Goal: Information Seeking & Learning: Check status

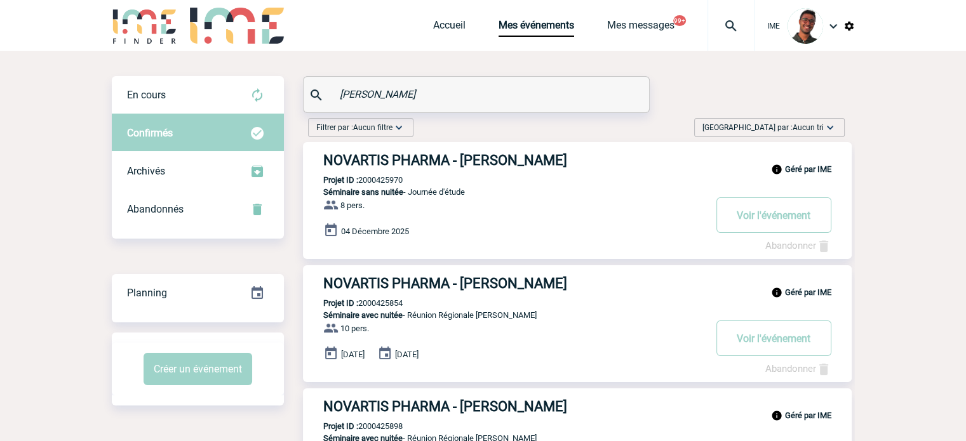
drag, startPoint x: 315, startPoint y: 100, endPoint x: 293, endPoint y: 100, distance: 22.2
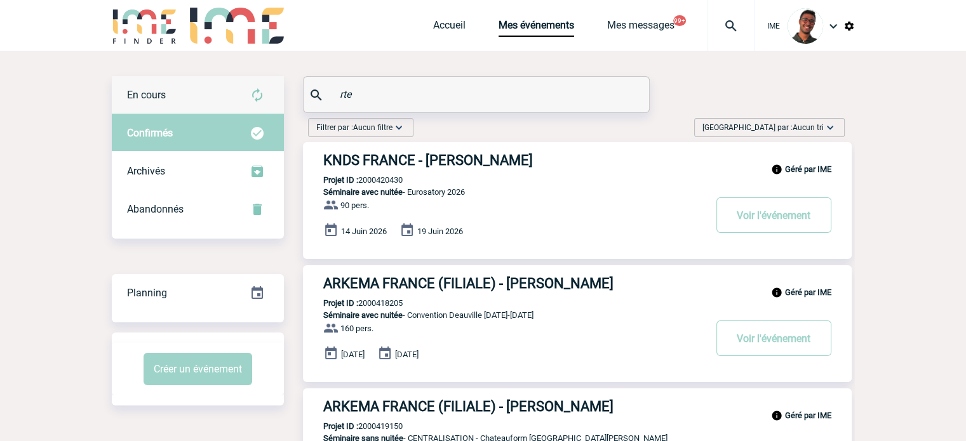
click at [264, 92] on img at bounding box center [257, 95] width 15 height 15
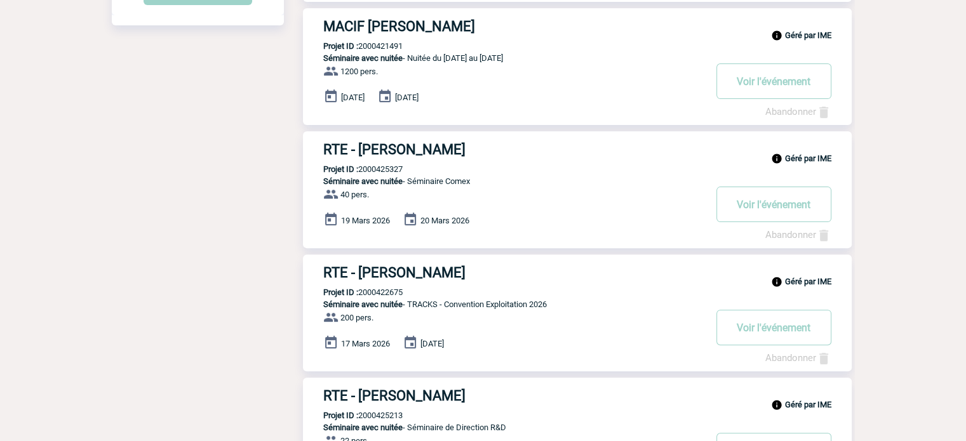
scroll to position [487, 0]
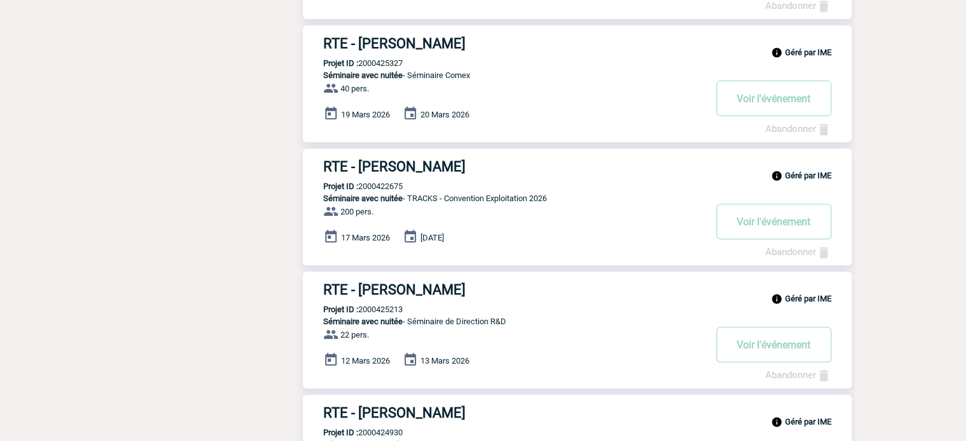
drag, startPoint x: 417, startPoint y: 170, endPoint x: 266, endPoint y: 212, distance: 156.9
click at [266, 212] on div "Filtrer par : Aucun filtre Aucun filtre Prise de brief Recherche & Sélection Pr…" at bounding box center [483, 269] width 743 height 1284
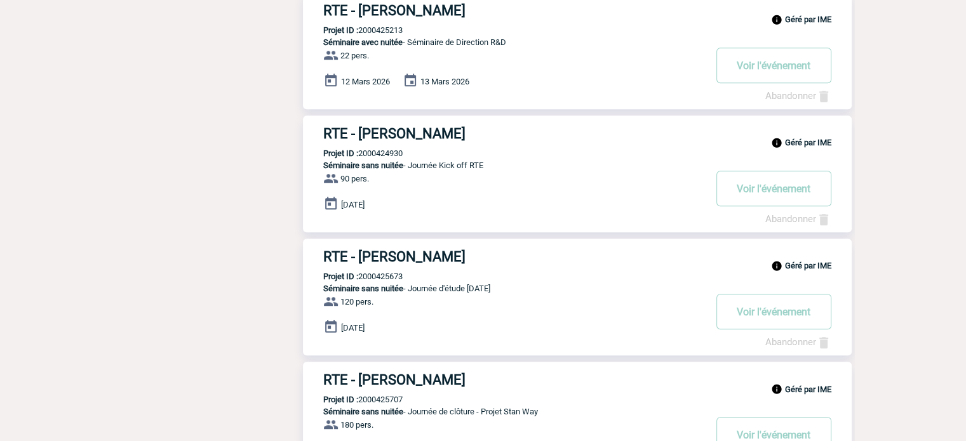
scroll to position [1004, 0]
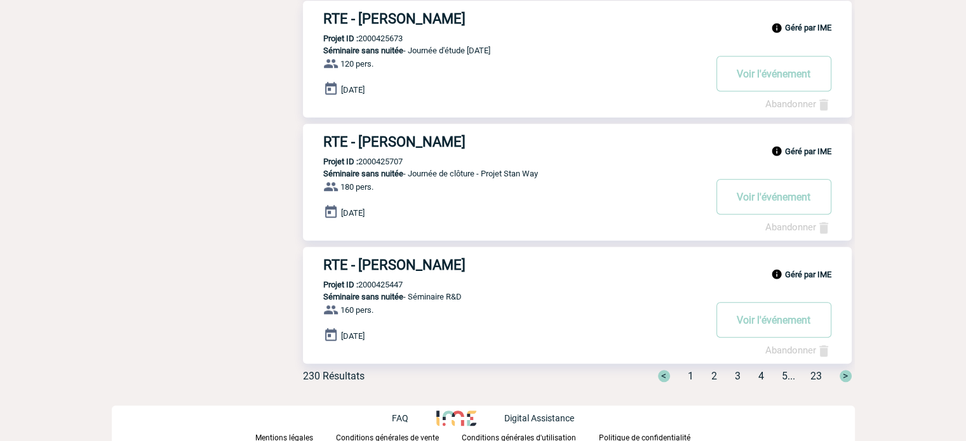
click at [729, 373] on div "< 1 2 3 4 5 ... 23 >" at bounding box center [747, 376] width 209 height 12
click at [735, 376] on span "3" at bounding box center [738, 376] width 6 height 12
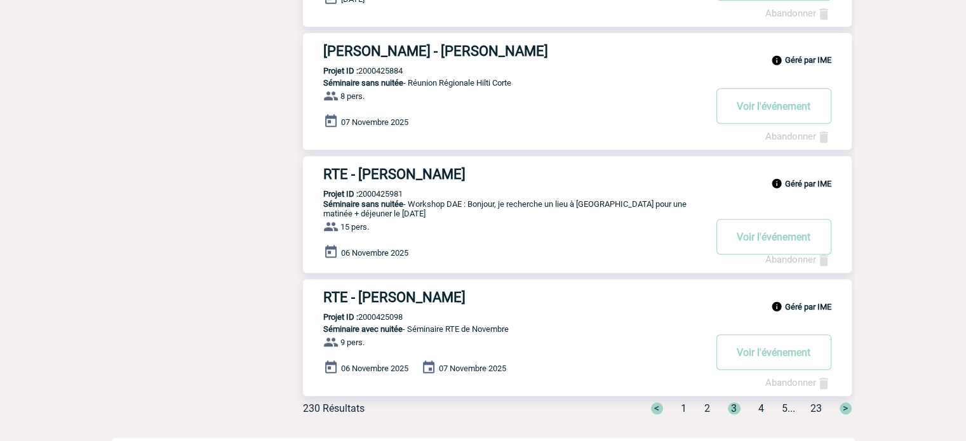
scroll to position [976, 0]
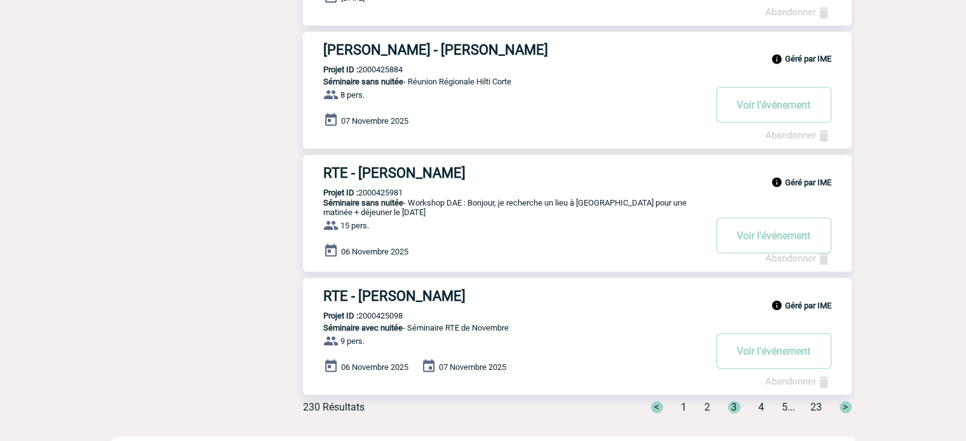
drag, startPoint x: 414, startPoint y: 298, endPoint x: 276, endPoint y: 298, distance: 137.8
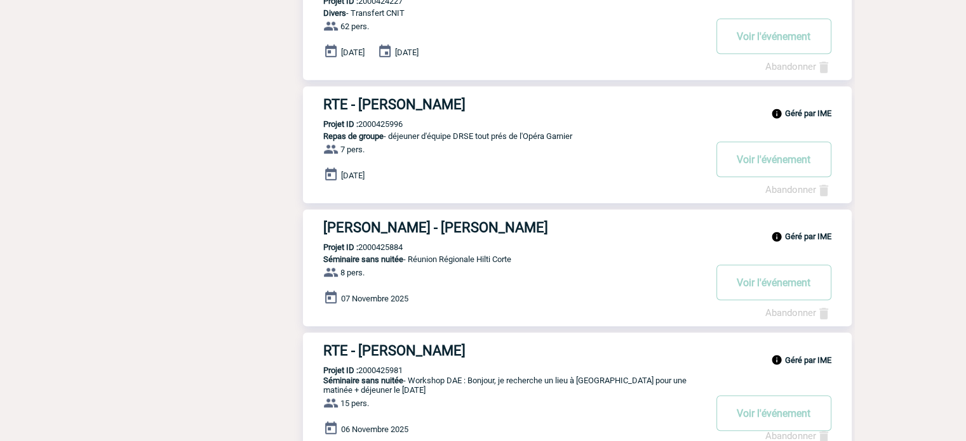
scroll to position [1009, 0]
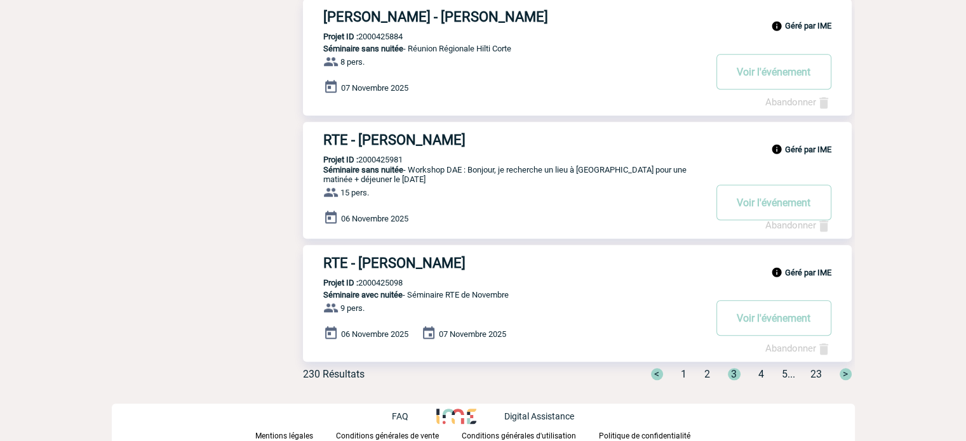
click at [758, 374] on span "4" at bounding box center [761, 374] width 6 height 12
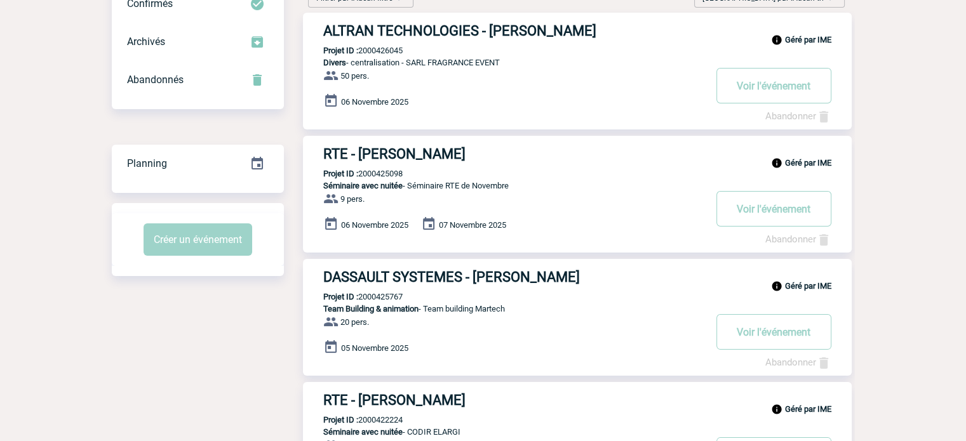
scroll to position [0, 0]
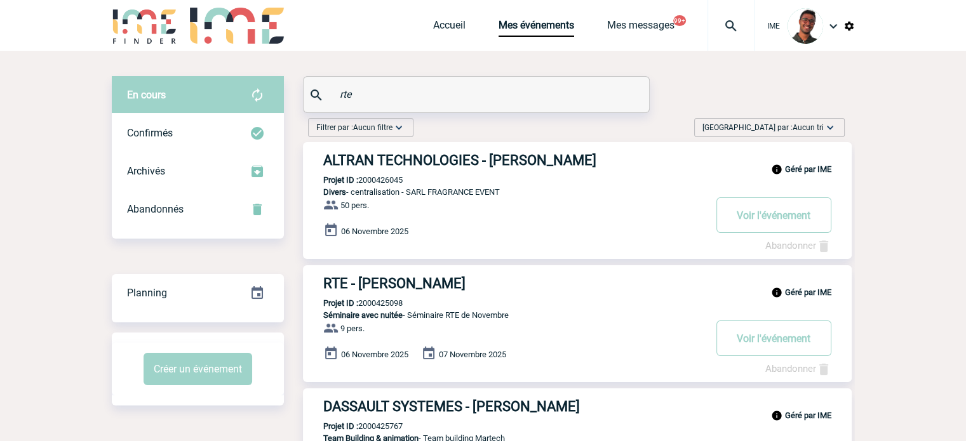
click at [361, 131] on span "Aucun filtre" at bounding box center [372, 127] width 39 height 9
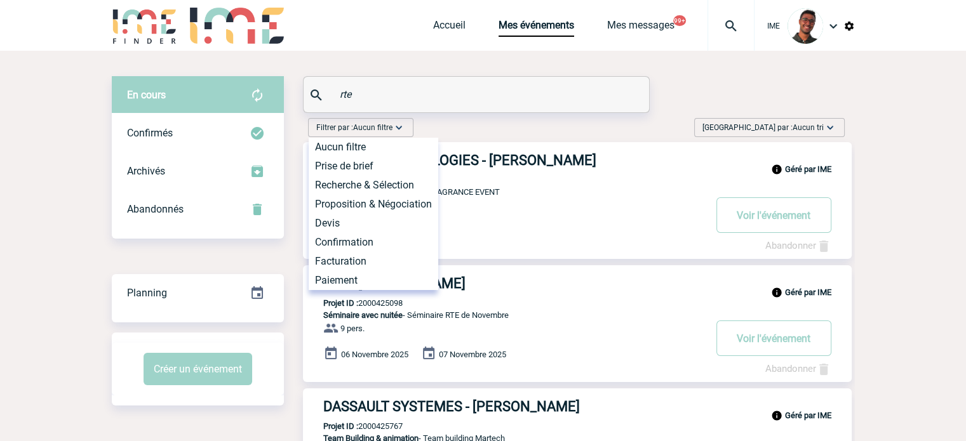
click at [449, 127] on div "Filtrer par : Aucun filtre Aucun filtre Prise de brief Recherche & Sélection Pr…" at bounding box center [576, 130] width 547 height 24
click at [397, 94] on input "rte" at bounding box center [478, 94] width 283 height 18
click at [468, 131] on div "Filtrer par : Aucun filtre Aucun filtre Prise de brief Recherche & Sélection Pr…" at bounding box center [576, 130] width 547 height 24
click at [505, 131] on div "Filtrer par : Aucun filtre Aucun filtre Prise de brief Recherche & Sélection Pr…" at bounding box center [576, 130] width 547 height 24
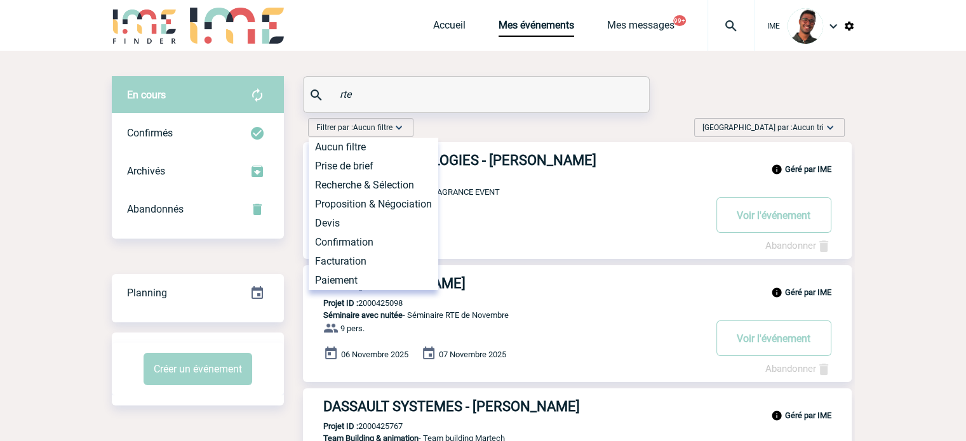
click at [386, 131] on span "Aucun filtre" at bounding box center [372, 127] width 39 height 9
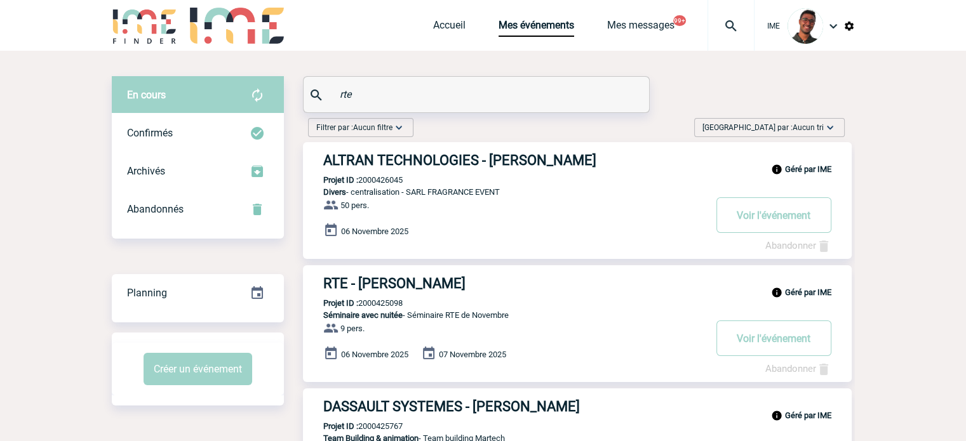
click at [377, 91] on input "rte" at bounding box center [478, 94] width 283 height 18
type input "rte"
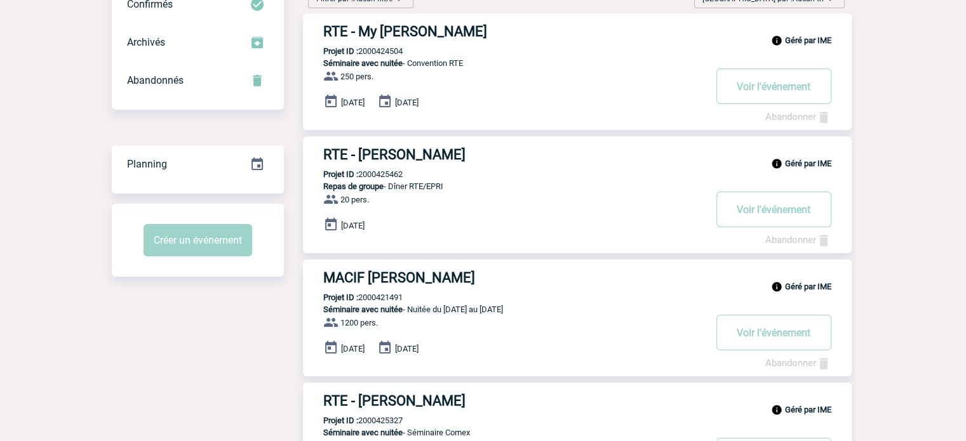
scroll to position [20, 0]
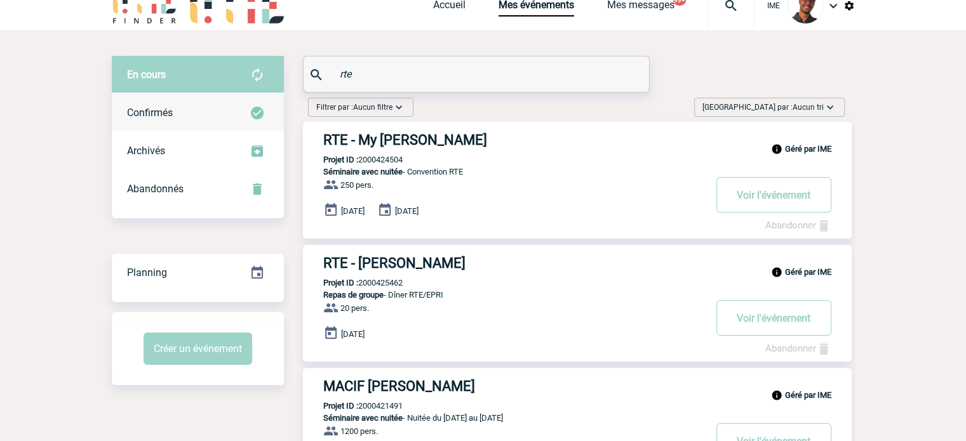
click at [213, 118] on div "Confirmés" at bounding box center [198, 113] width 172 height 38
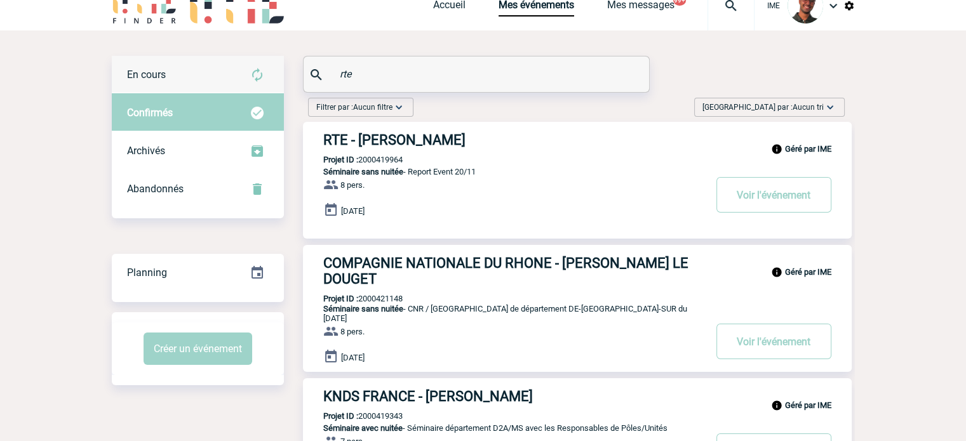
click at [259, 80] on img at bounding box center [257, 74] width 15 height 15
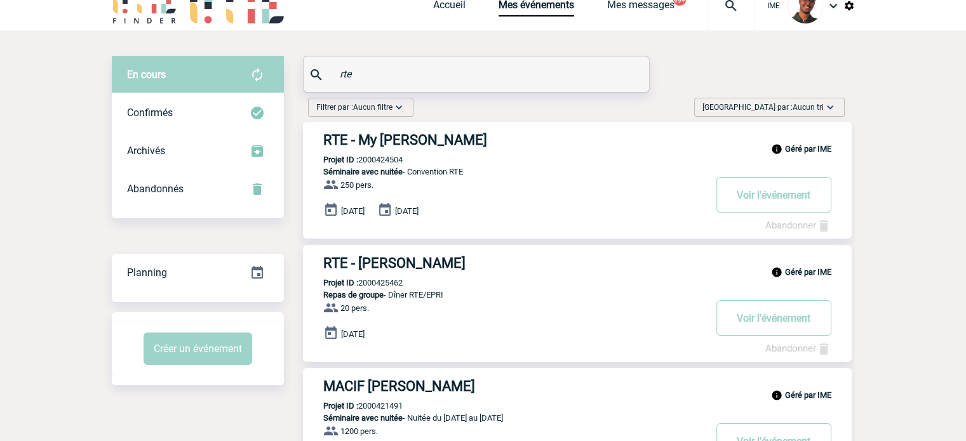
scroll to position [21, 0]
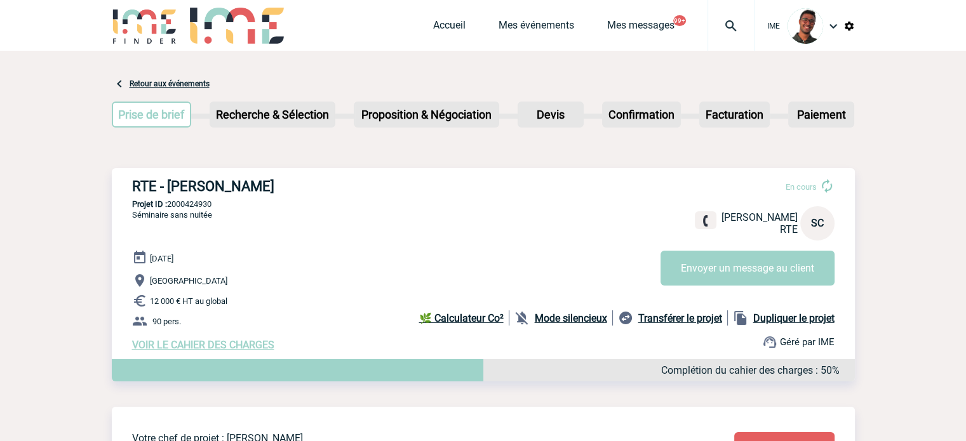
scroll to position [58, 0]
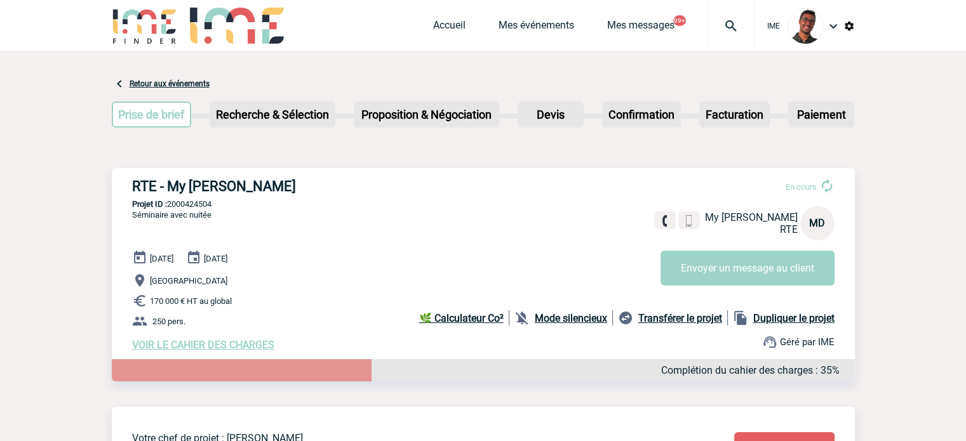
click at [191, 203] on p "Projet ID : 2000424504" at bounding box center [483, 204] width 743 height 10
copy p "2000424504"
click at [240, 210] on div "RTE - My [PERSON_NAME] En cours My [PERSON_NAME] RTE MD Envoyer un message au c…" at bounding box center [483, 264] width 743 height 193
